Goal: Browse casually

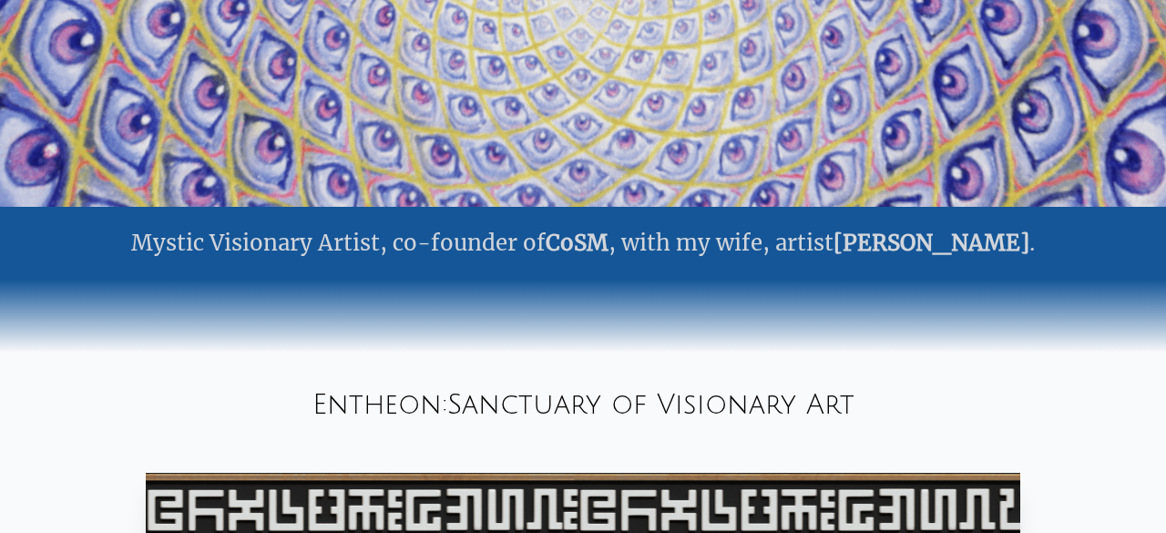
scroll to position [405, 0]
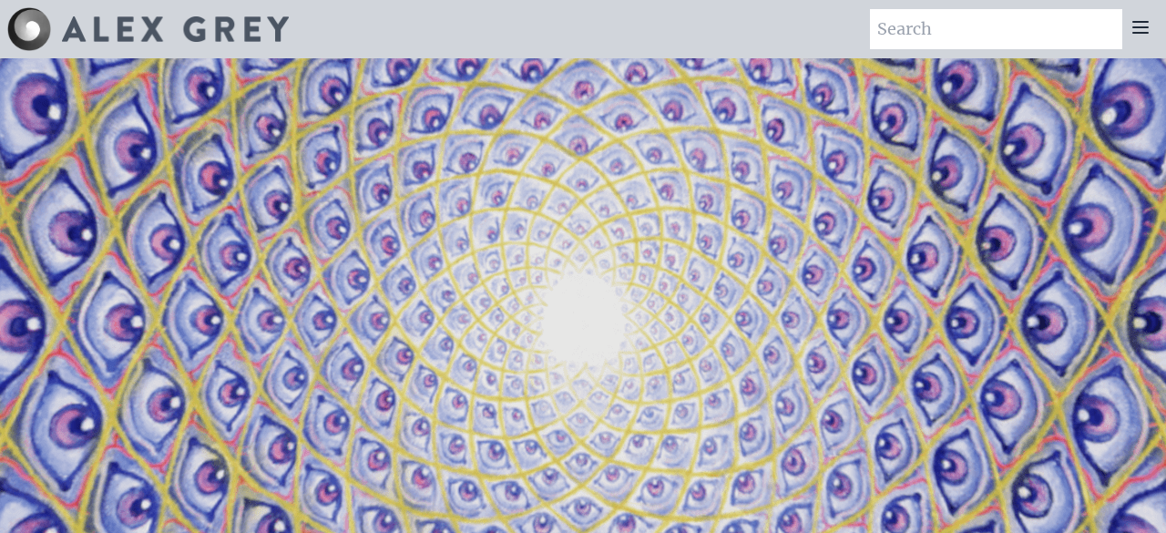
click at [404, 92] on video "Your browser does not support the video tag." at bounding box center [583, 324] width 1822 height 1025
